Goal: Find specific page/section: Find specific page/section

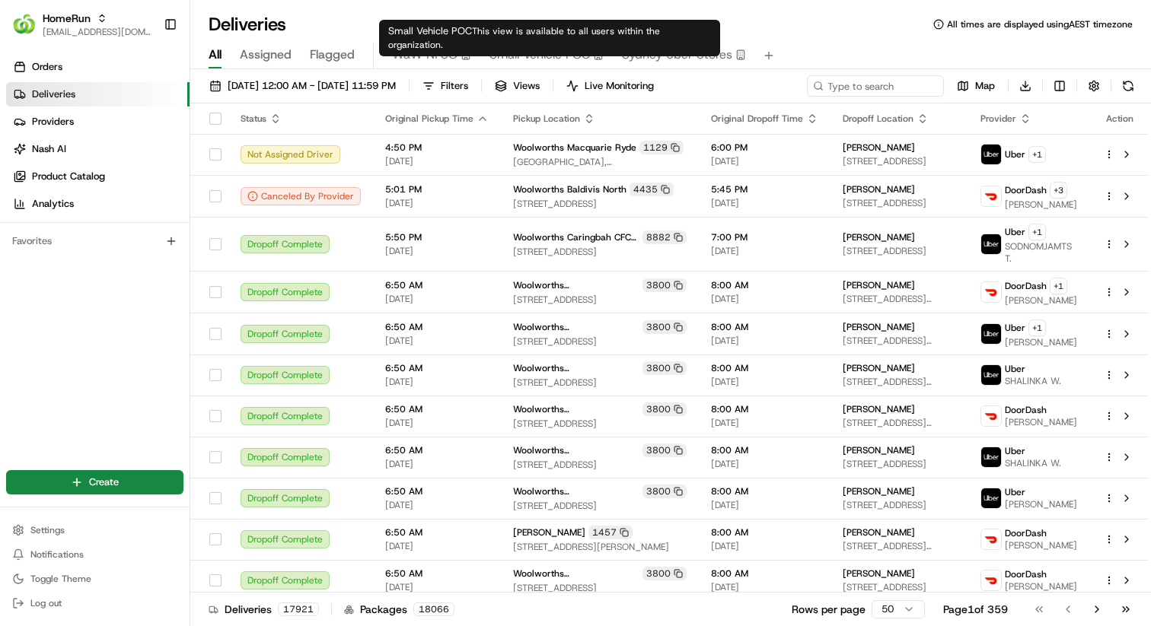
click at [537, 57] on span "Small Vehicle POC" at bounding box center [539, 55] width 100 height 18
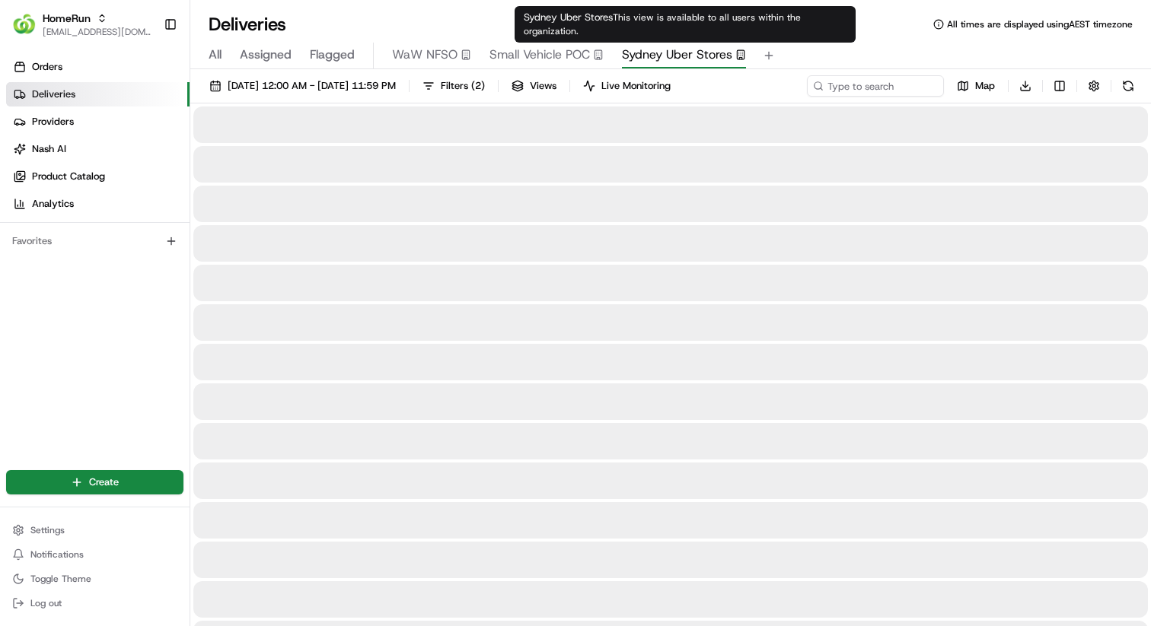
click at [696, 54] on span "Sydney Uber Stores" at bounding box center [677, 55] width 110 height 18
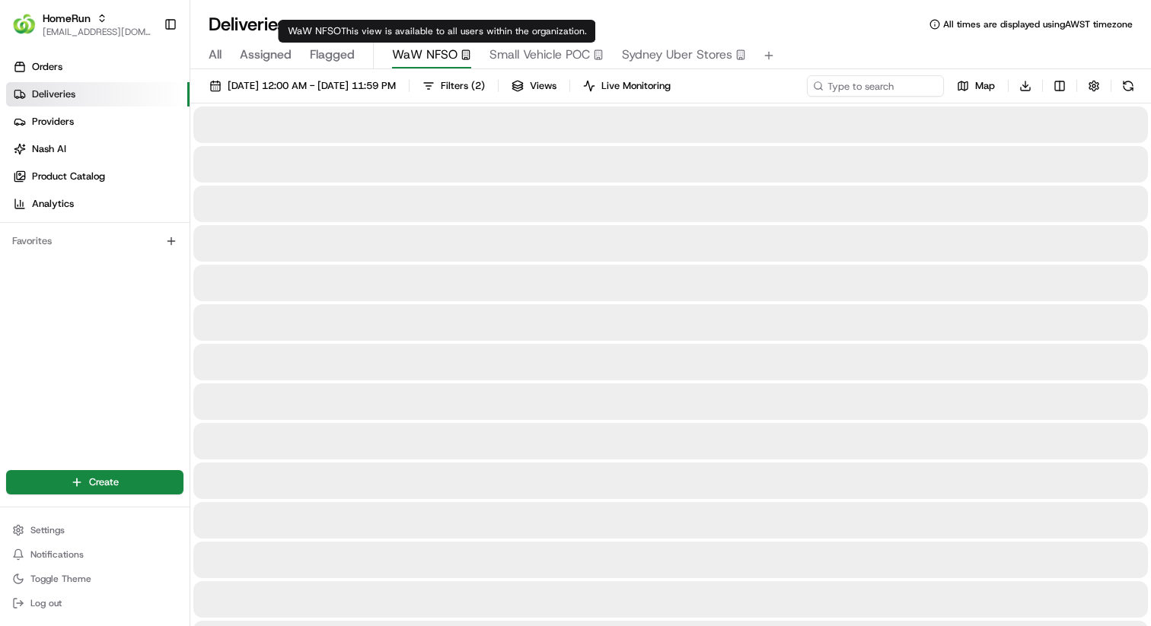
click at [425, 57] on span "WaW NFSO" at bounding box center [424, 55] width 65 height 18
